Goal: Check status

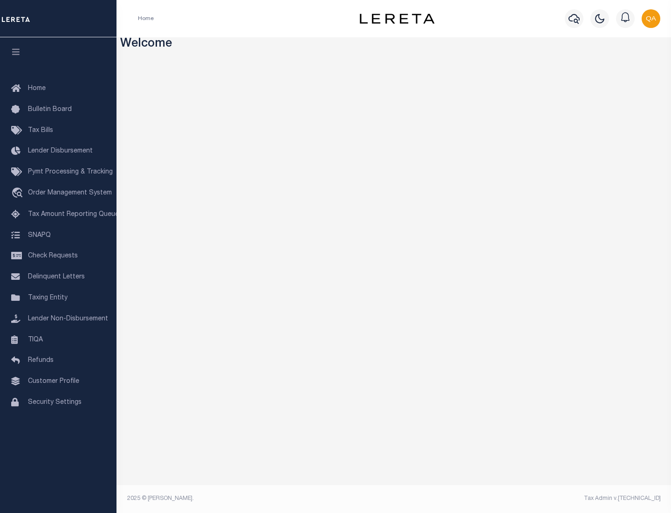
click at [58, 256] on span "Check Requests" at bounding box center [53, 256] width 50 height 7
select select "50"
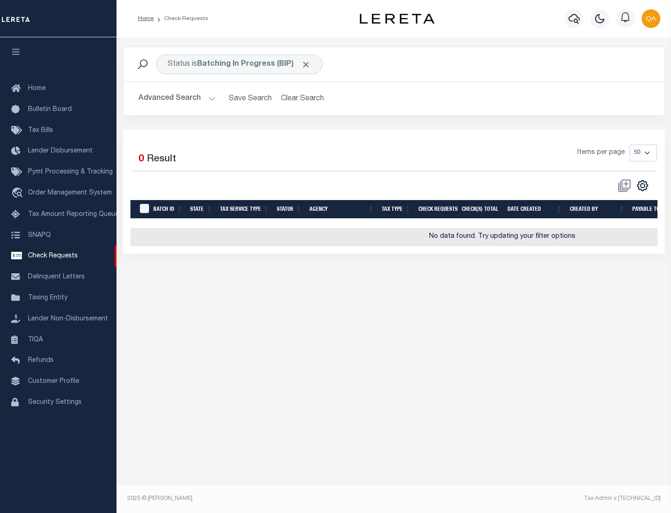
click at [306, 64] on span "Click to Remove" at bounding box center [306, 65] width 10 height 10
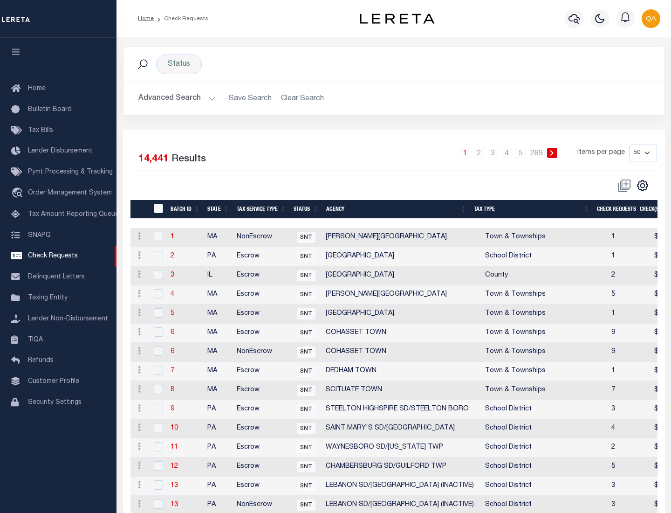
scroll to position [449, 0]
